Goal: Find specific page/section: Find specific page/section

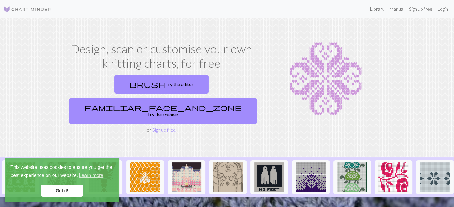
click at [70, 191] on link "Got it!" at bounding box center [62, 191] width 42 height 12
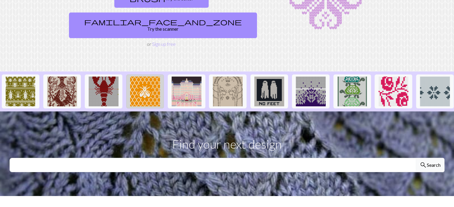
scroll to position [90, 0]
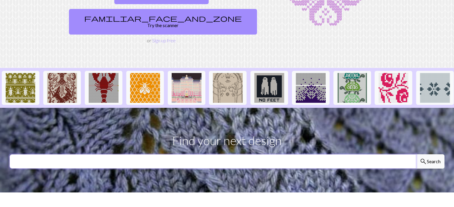
click at [129, 155] on input "text" at bounding box center [213, 162] width 407 height 14
type input "horse"
click at [416, 155] on button "search Search" at bounding box center [430, 162] width 29 height 14
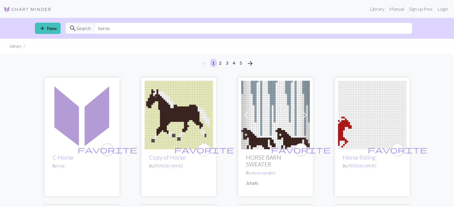
click at [357, 127] on img at bounding box center [372, 115] width 69 height 69
click at [117, 26] on input "horse" at bounding box center [253, 28] width 318 height 11
type input "h"
type input "metallica"
